Goal: Information Seeking & Learning: Learn about a topic

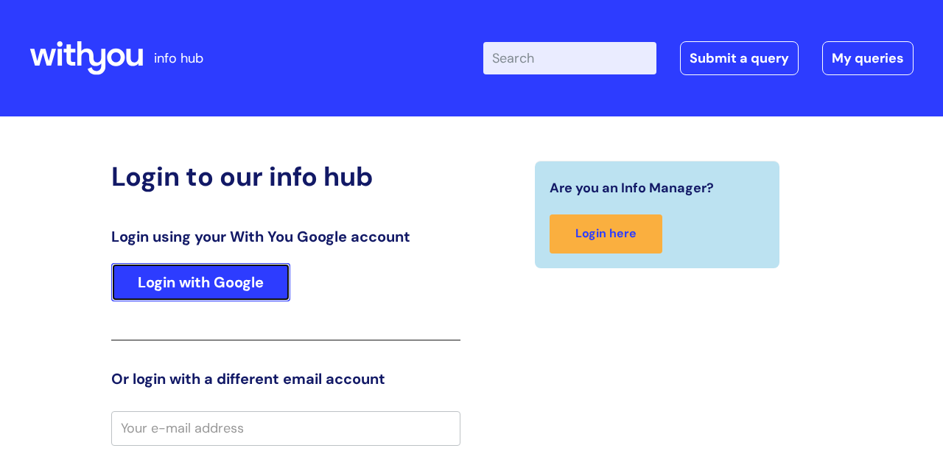
click at [223, 276] on link "Login with Google" at bounding box center [200, 282] width 179 height 38
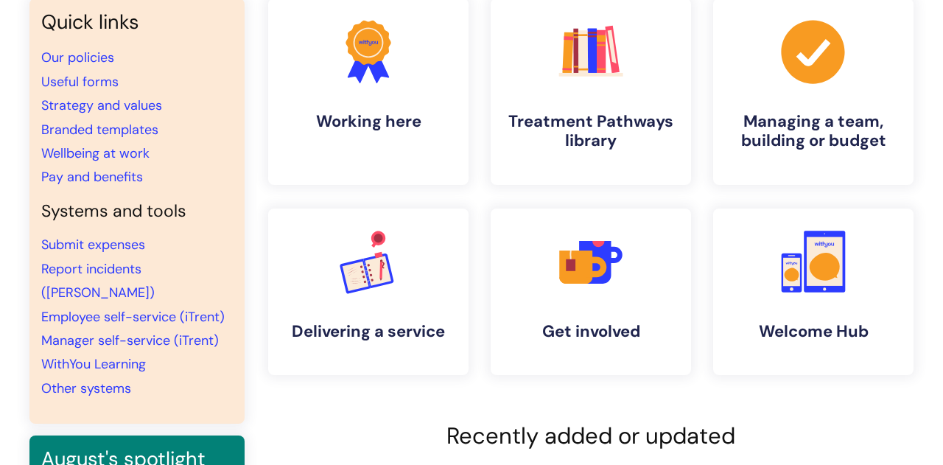
scroll to position [133, 0]
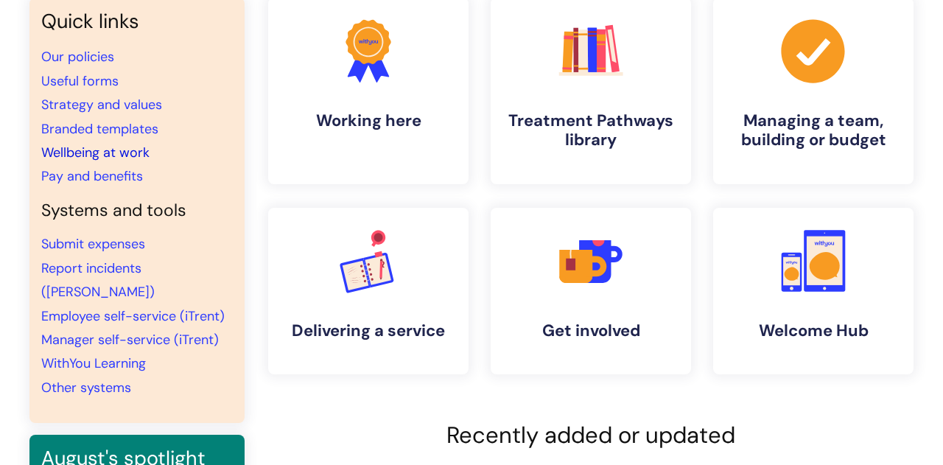
click at [132, 153] on link "Wellbeing at work" at bounding box center [95, 153] width 108 height 18
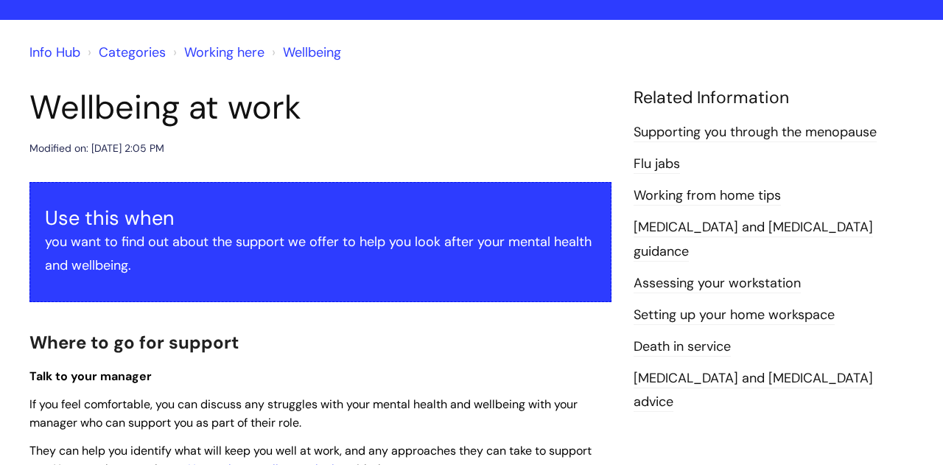
scroll to position [99, 0]
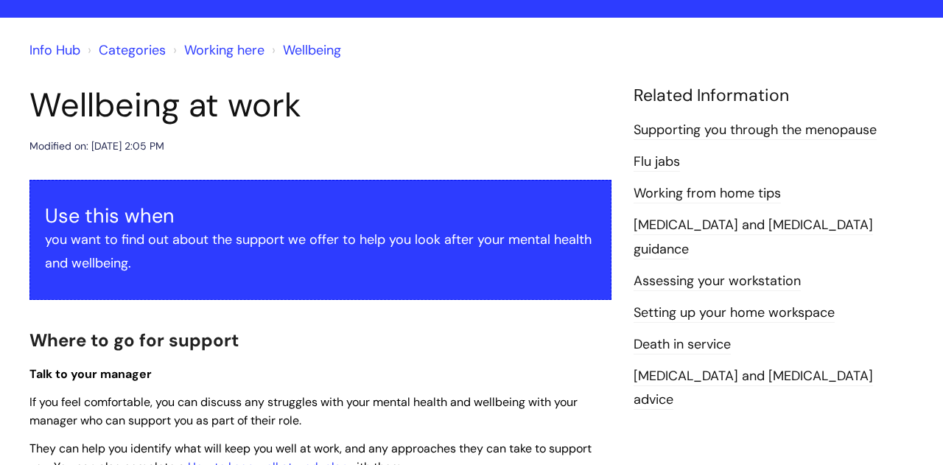
click at [769, 304] on link "Setting up your home workspace" at bounding box center [734, 313] width 201 height 19
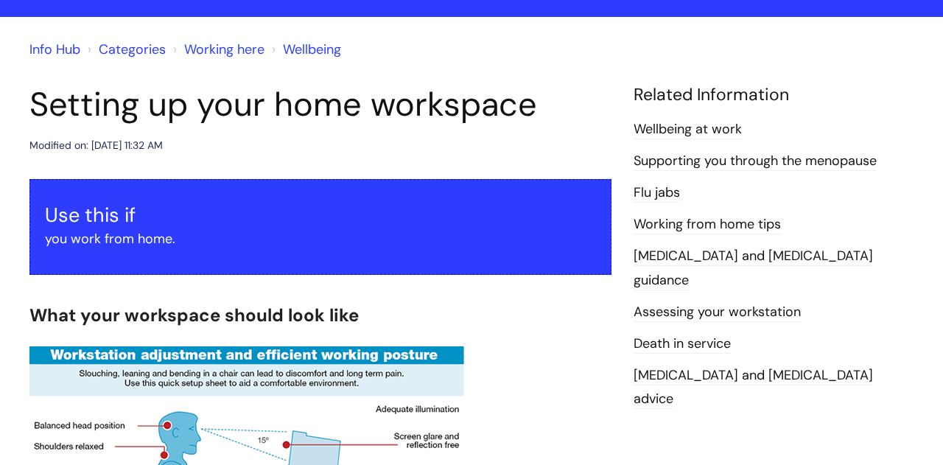
scroll to position [105, 0]
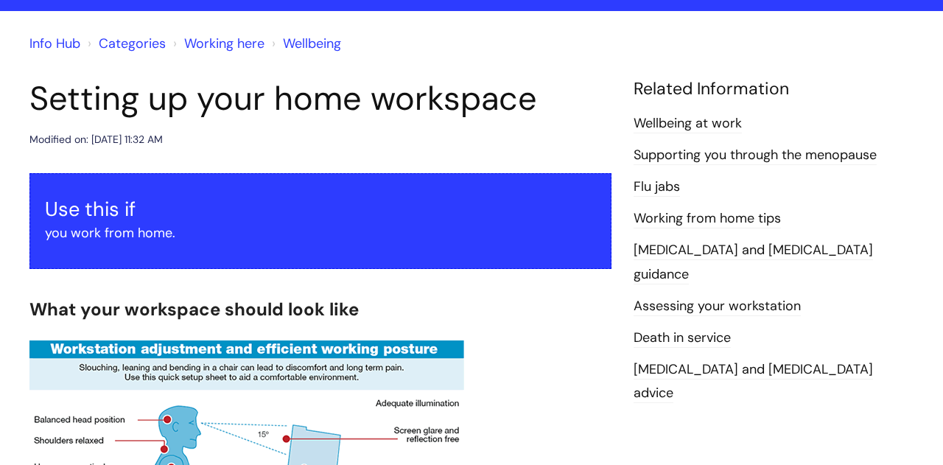
click at [753, 217] on link "Working from home tips" at bounding box center [707, 218] width 147 height 19
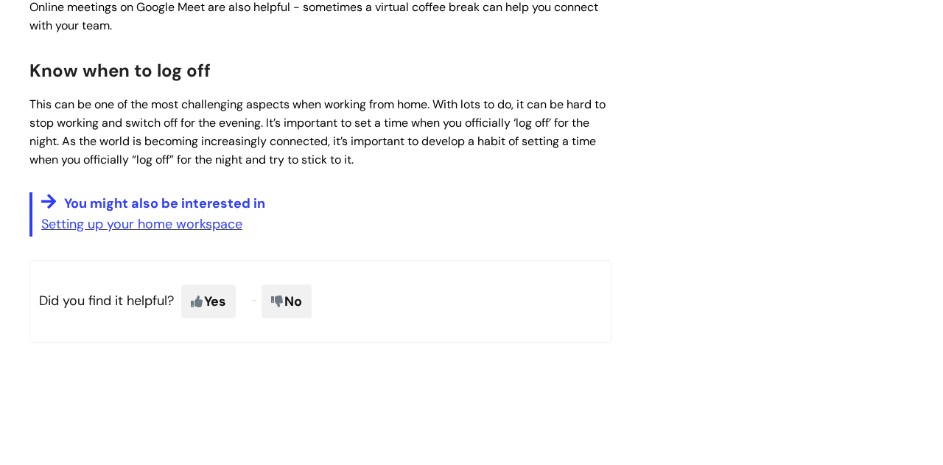
scroll to position [1086, 0]
